Goal: Information Seeking & Learning: Learn about a topic

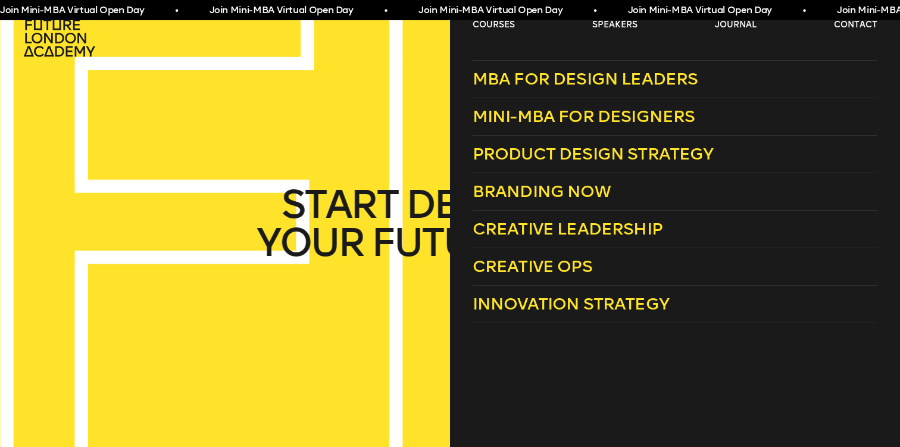
click at [496, 26] on link "courses" at bounding box center [493, 25] width 42 height 12
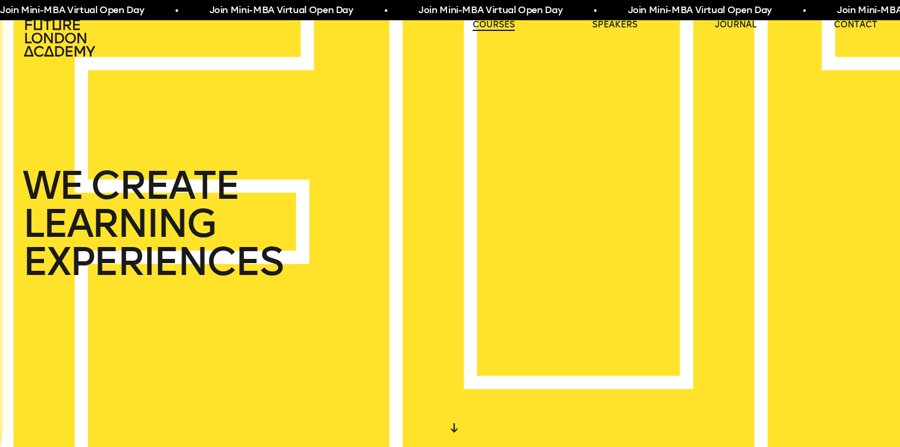
click at [496, 26] on link "courses" at bounding box center [493, 25] width 42 height 12
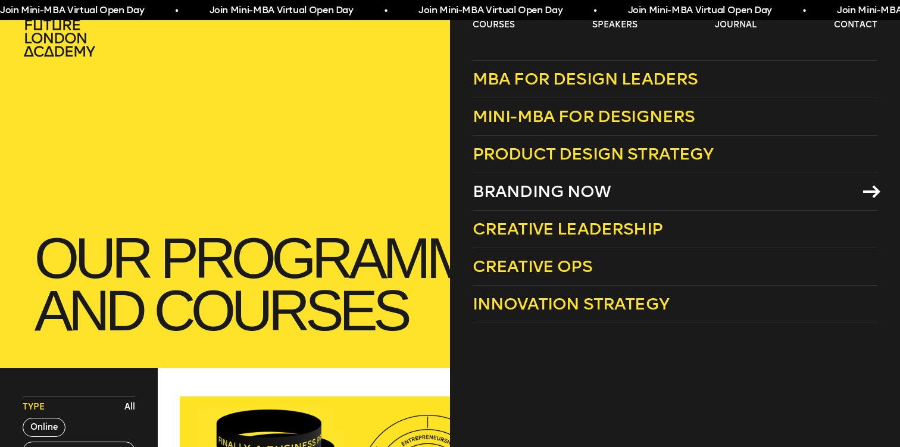
click at [538, 187] on span "Branding Now" at bounding box center [541, 191] width 138 height 20
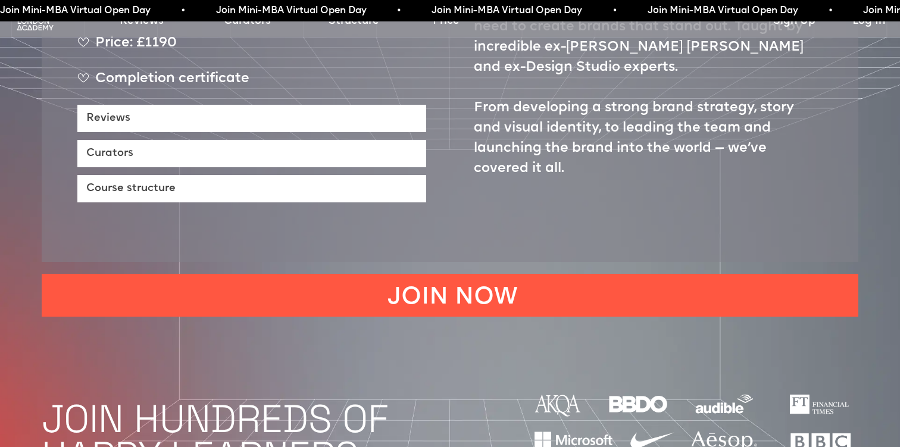
scroll to position [616, 0]
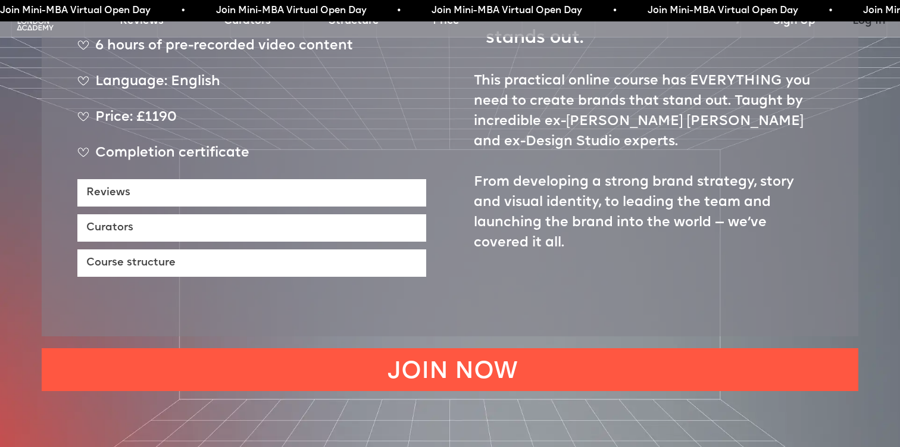
click at [864, 26] on link "Log In" at bounding box center [868, 21] width 33 height 17
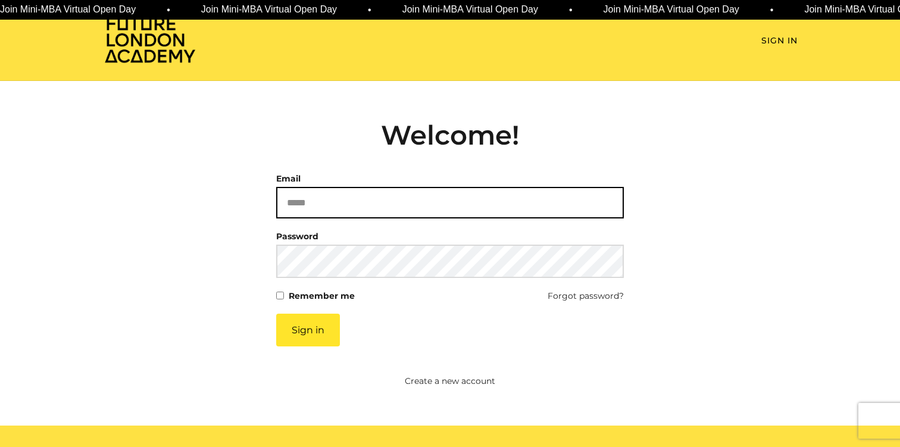
click at [419, 206] on input "Email" at bounding box center [449, 203] width 347 height 32
type input "**********"
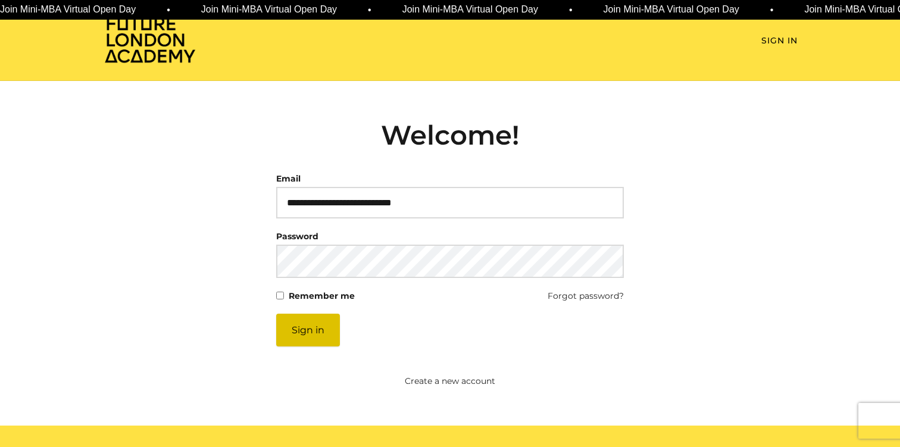
click at [309, 324] on button "Sign in" at bounding box center [308, 330] width 64 height 33
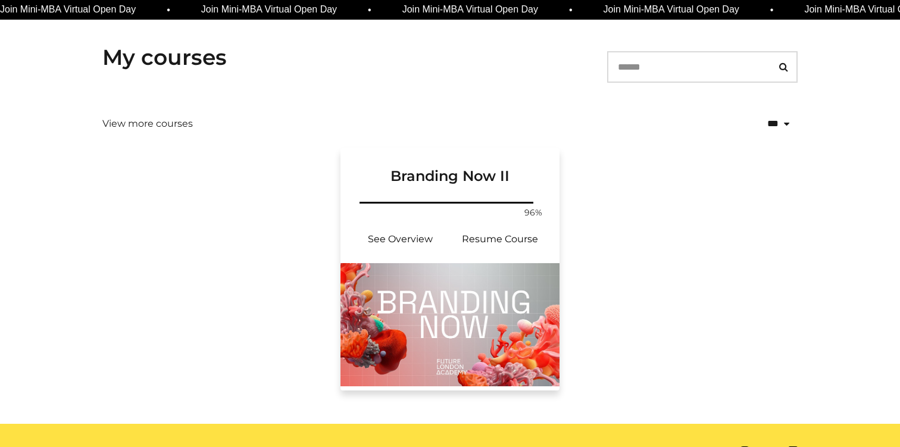
scroll to position [189, 0]
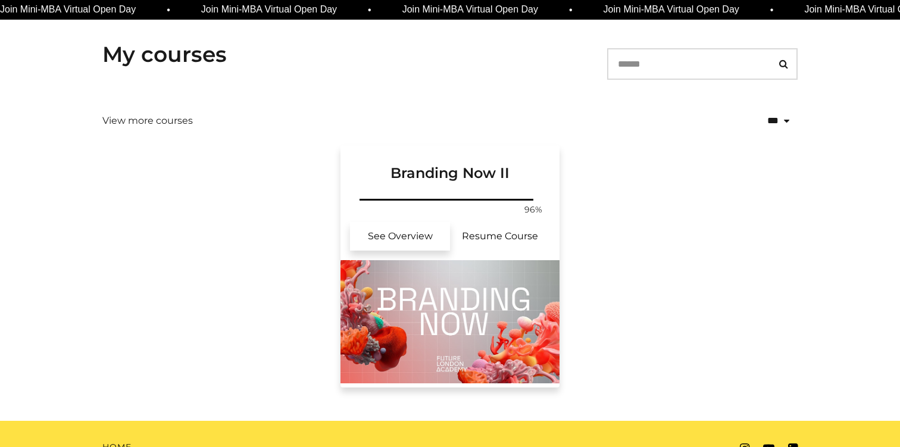
click at [405, 232] on link "See Overview" at bounding box center [400, 236] width 100 height 29
click at [428, 171] on h3 "Branding Now II" at bounding box center [450, 163] width 190 height 37
